Goal: Information Seeking & Learning: Obtain resource

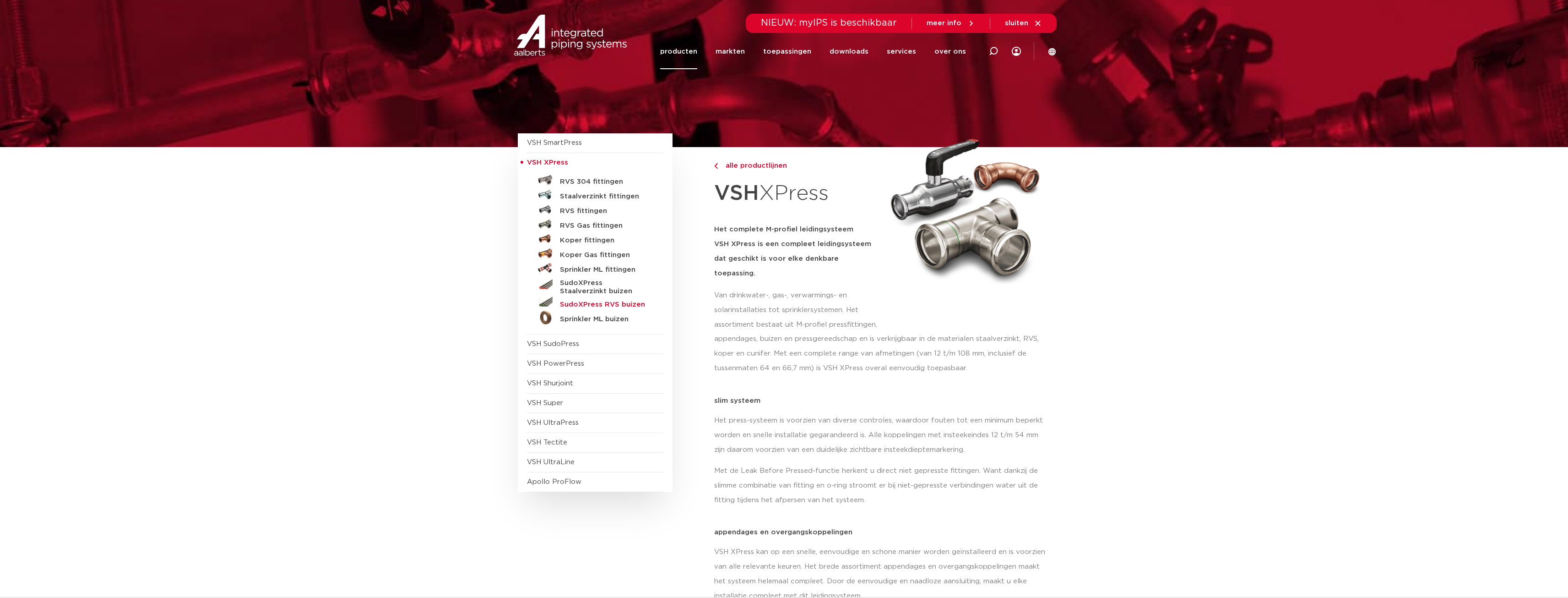
click at [581, 302] on h5 "SudoXPress RVS buizen" at bounding box center [605, 304] width 90 height 8
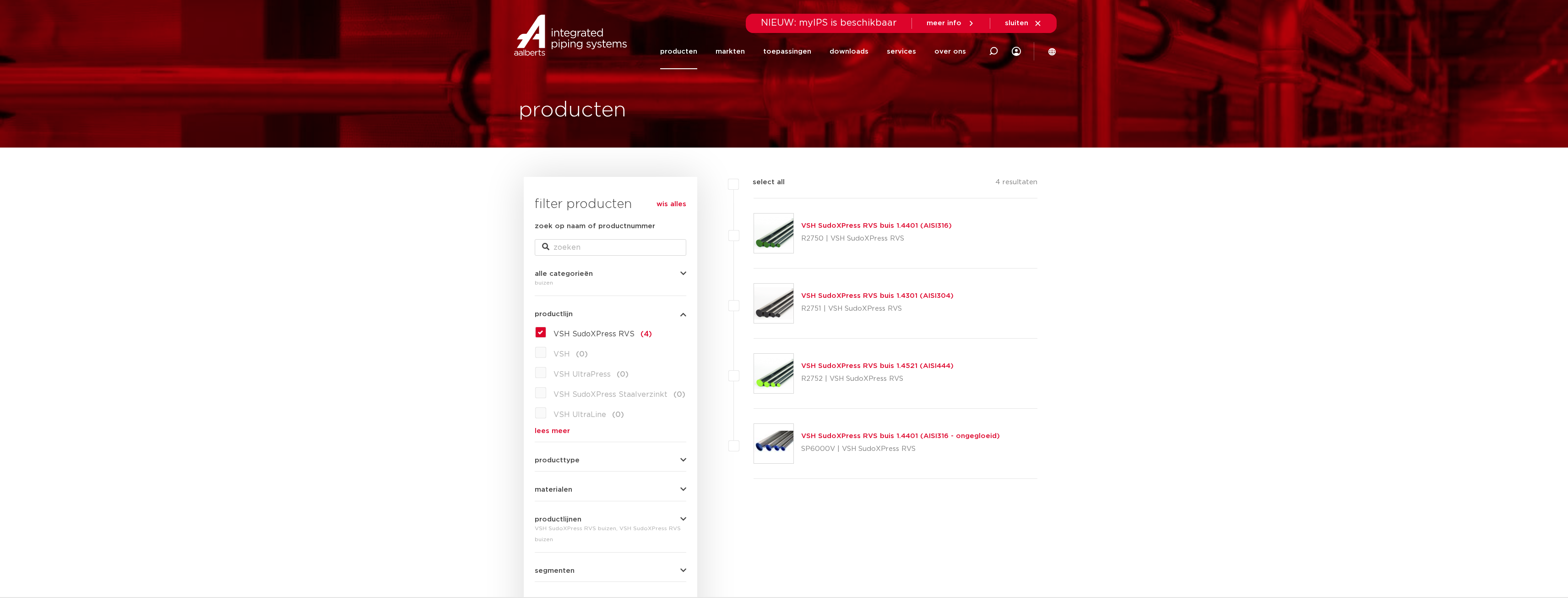
click at [887, 224] on link "VSH SudoXPress RVS buis 1.4401 (AISI316)" at bounding box center [877, 225] width 151 height 7
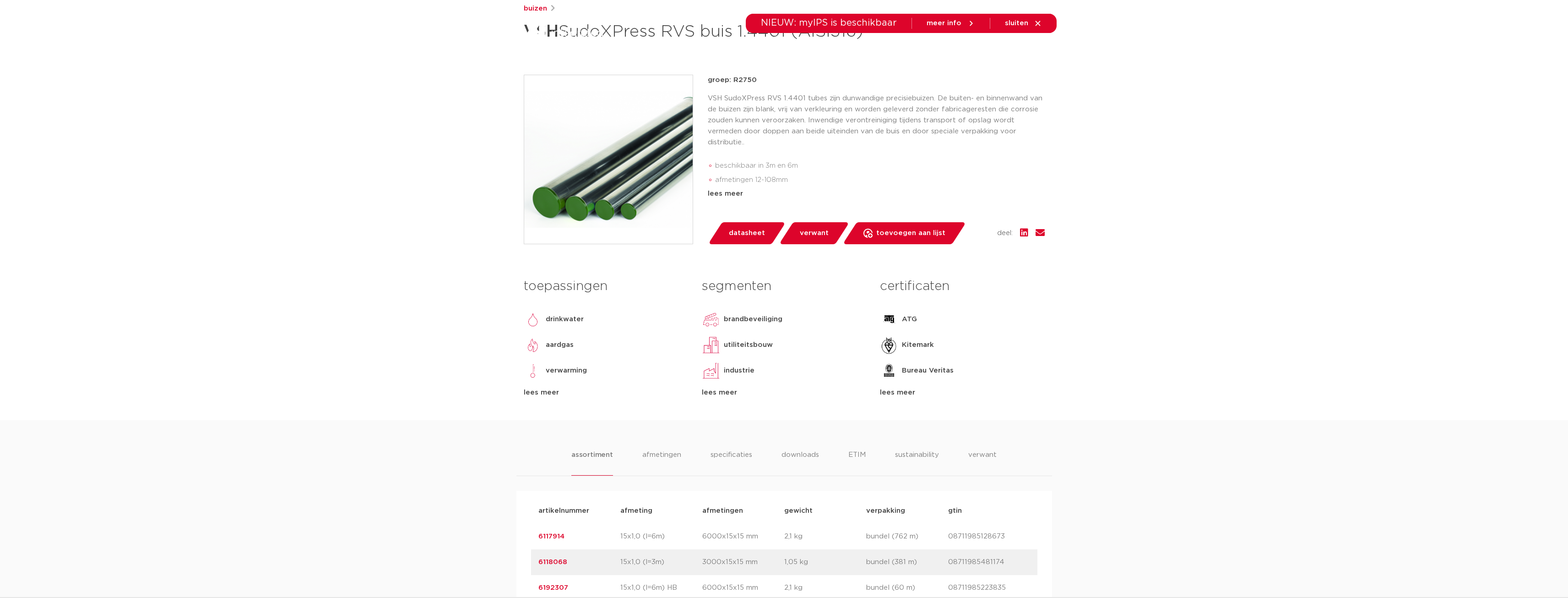
scroll to position [183, 0]
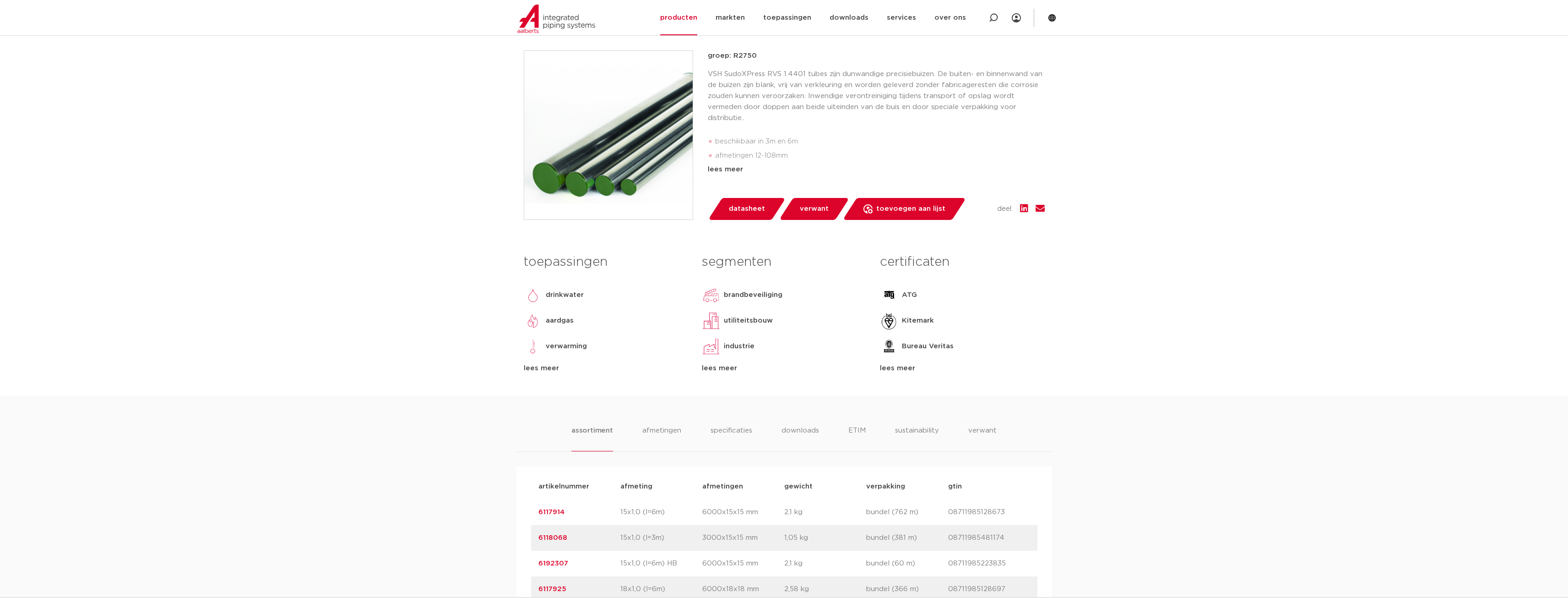
click at [762, 216] on span "datasheet" at bounding box center [747, 208] width 36 height 14
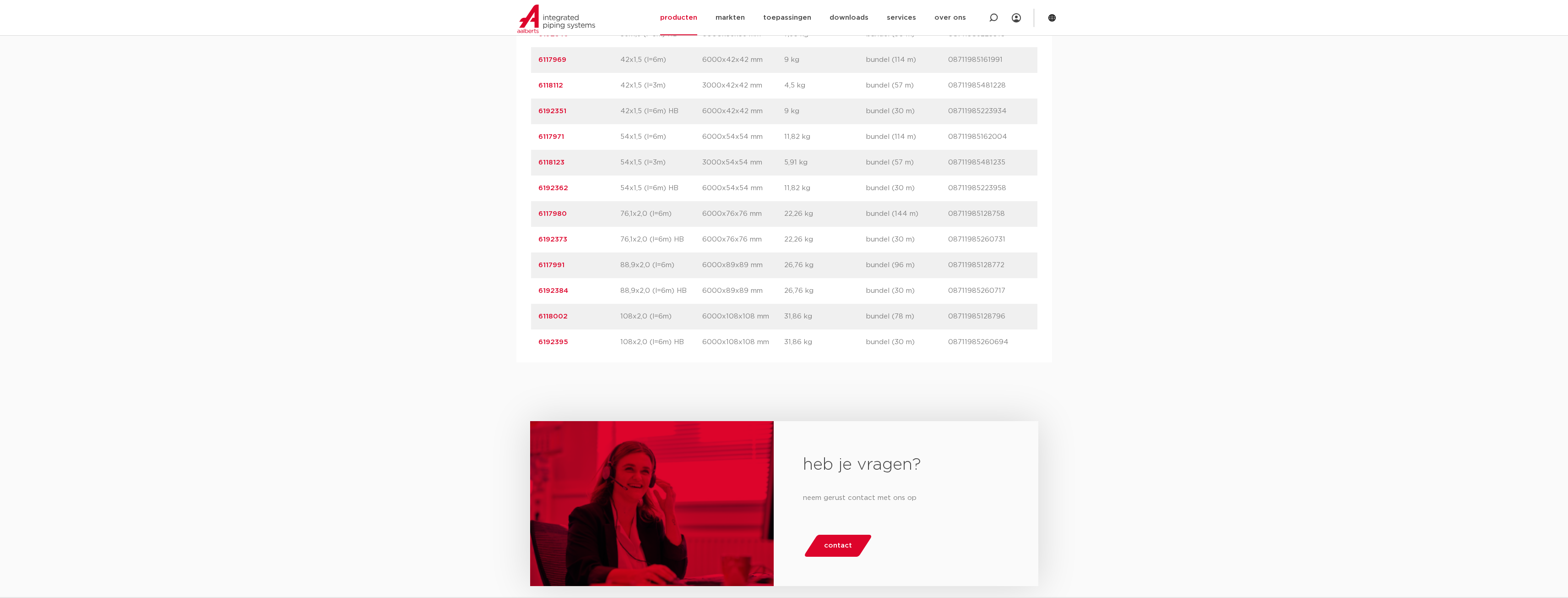
scroll to position [1026, 0]
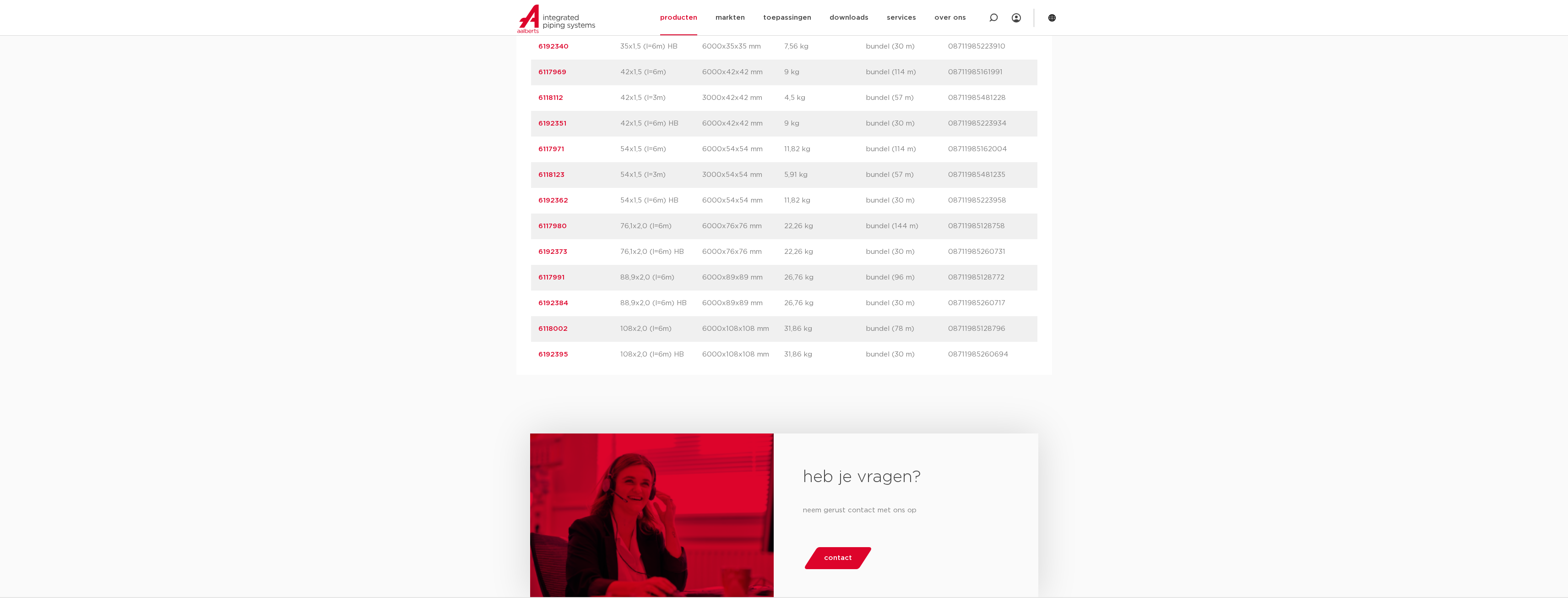
drag, startPoint x: 626, startPoint y: 119, endPoint x: 667, endPoint y: 121, distance: 41.0
click at [667, 103] on p "42x1,5 (l=3m)" at bounding box center [661, 98] width 82 height 11
click at [735, 206] on p "6000x54x54 mm" at bounding box center [743, 201] width 82 height 11
